Goal: Transaction & Acquisition: Subscribe to service/newsletter

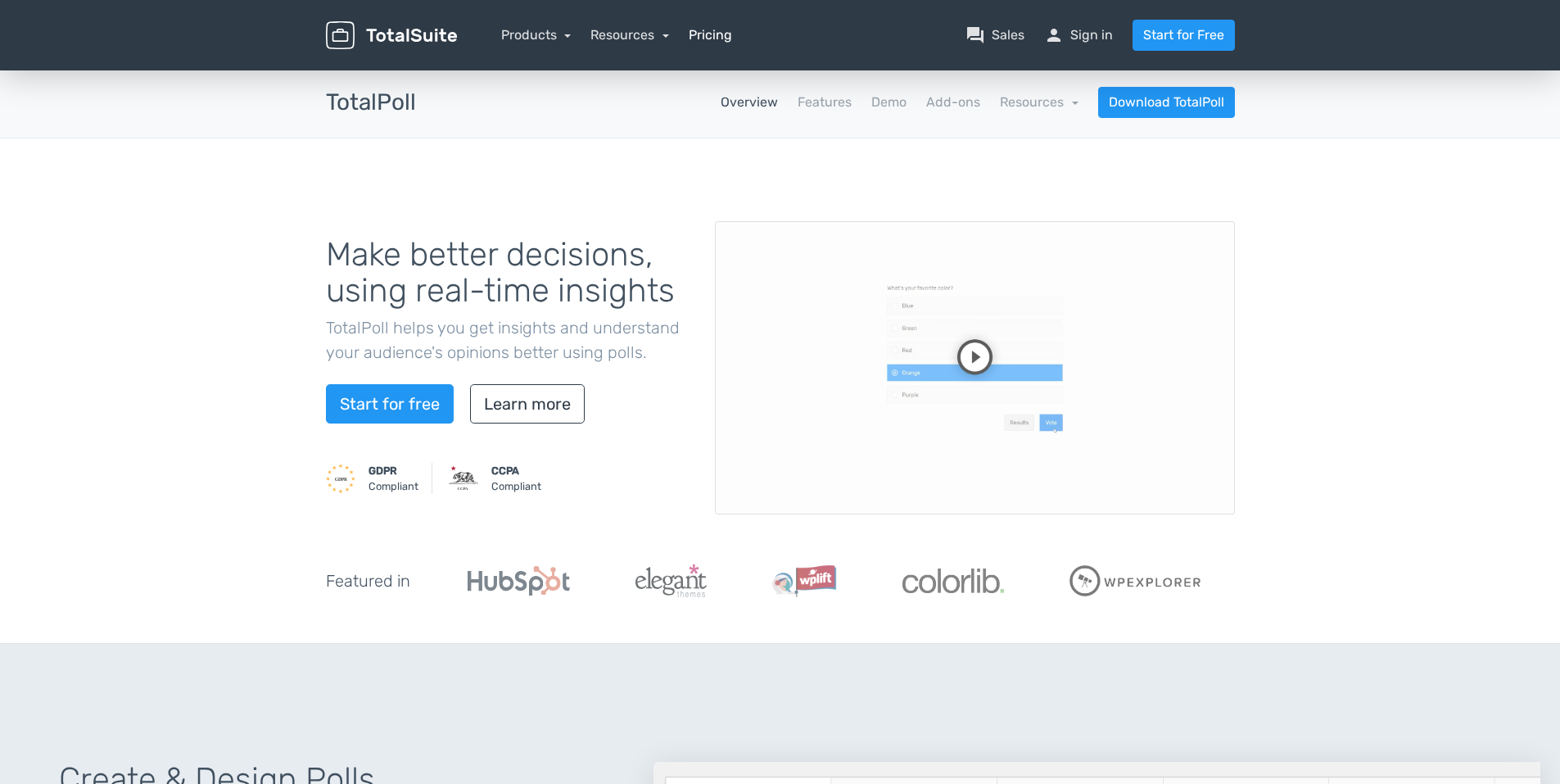
click at [690, 44] on link "Pricing" at bounding box center [711, 35] width 44 height 20
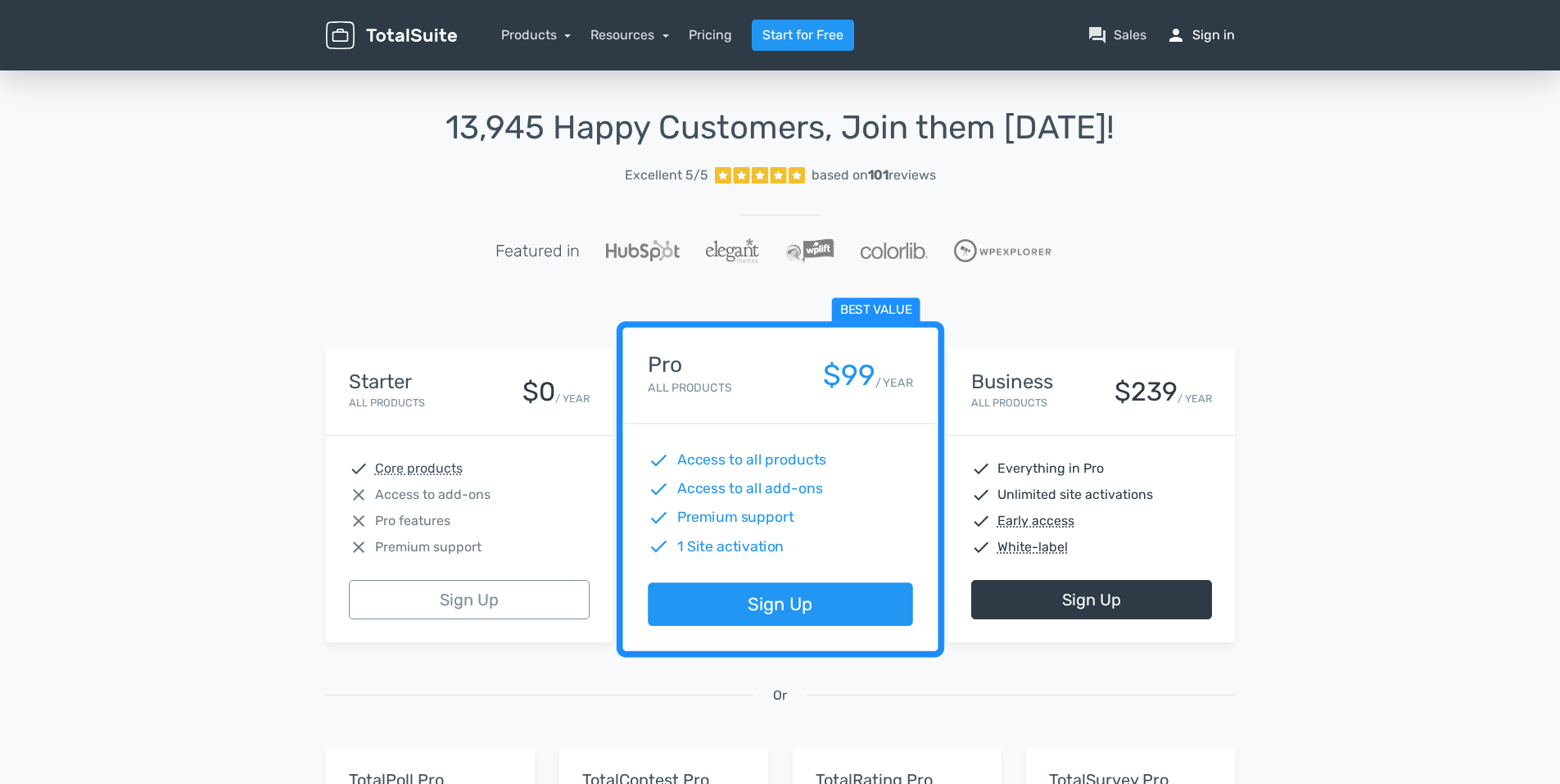
click at [1198, 35] on link "person Sign in" at bounding box center [1201, 35] width 69 height 20
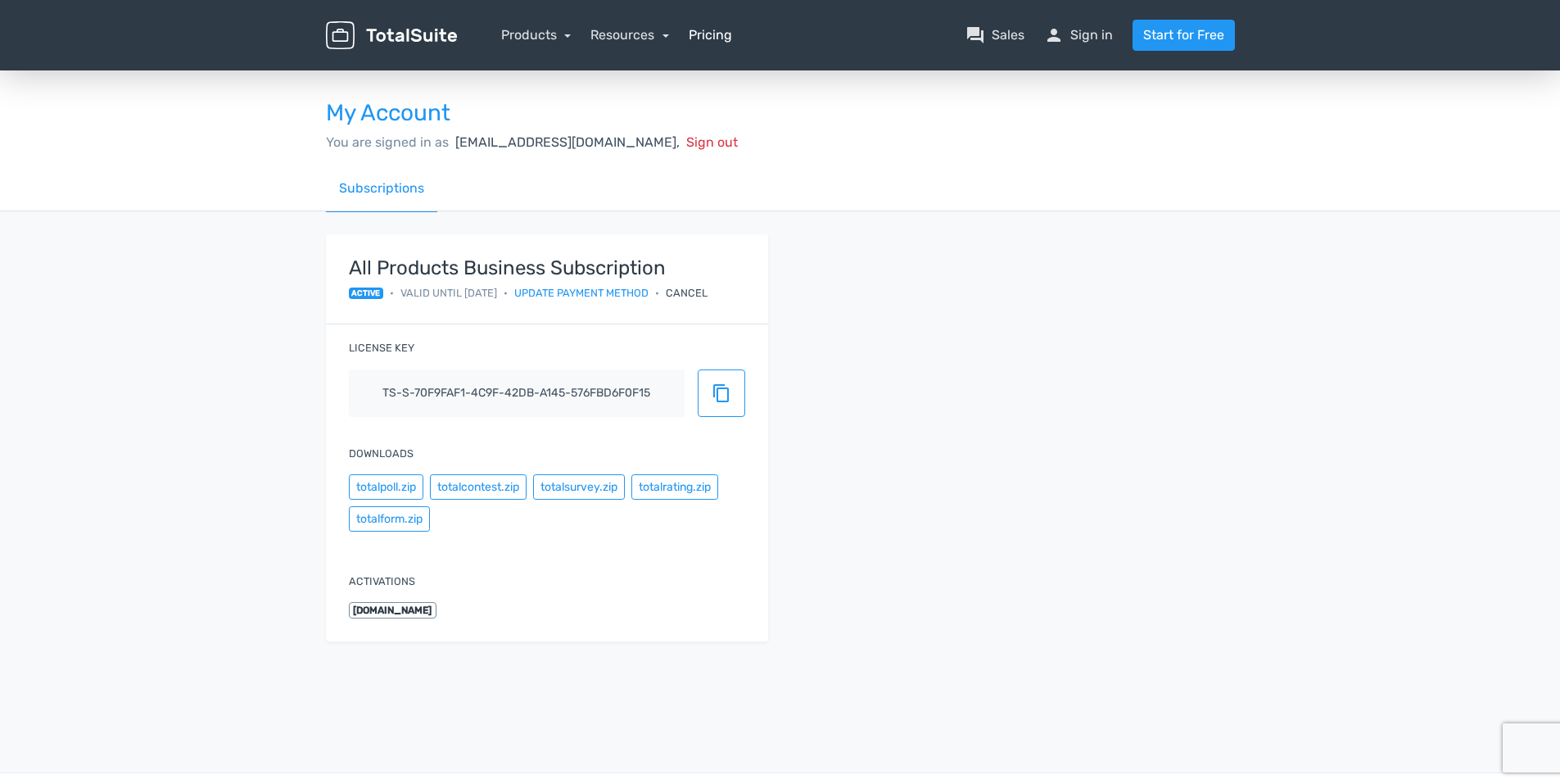
click at [698, 41] on link "Pricing" at bounding box center [711, 35] width 44 height 20
